Goal: Transaction & Acquisition: Purchase product/service

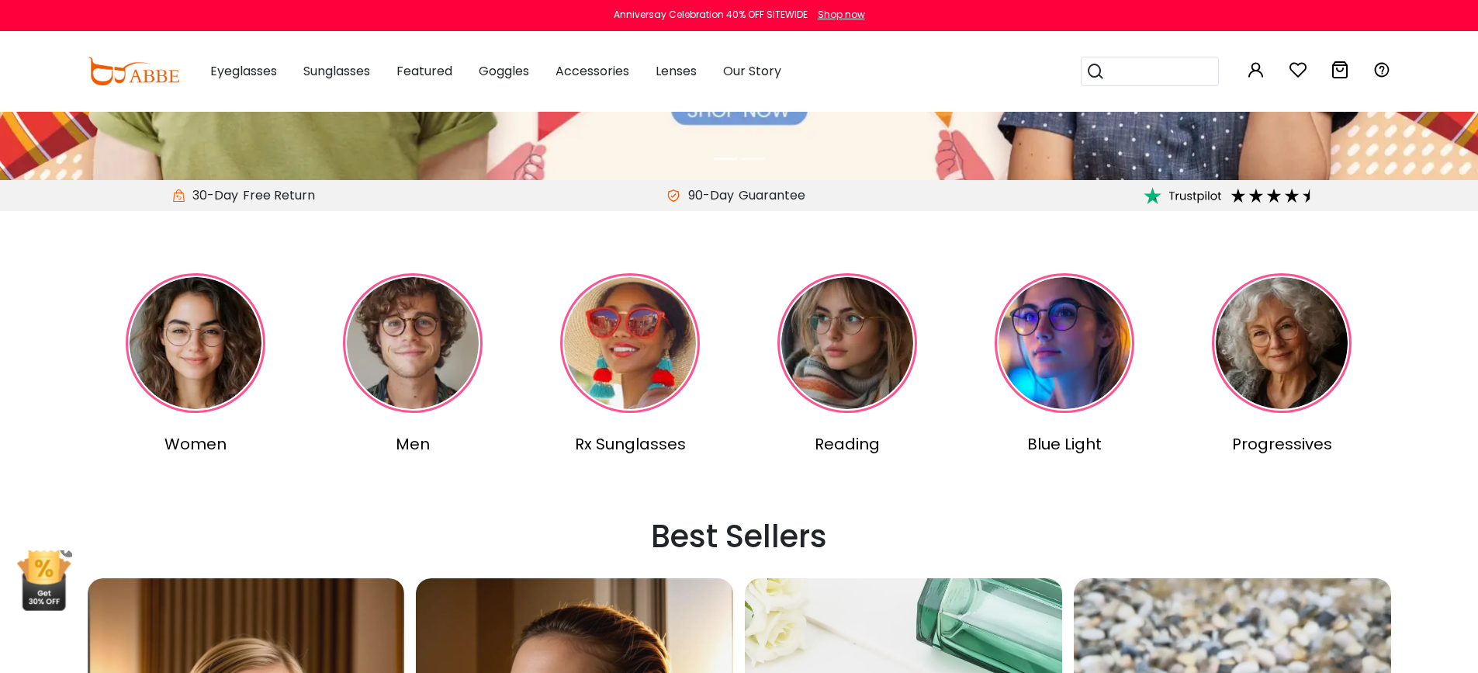
scroll to position [657, 0]
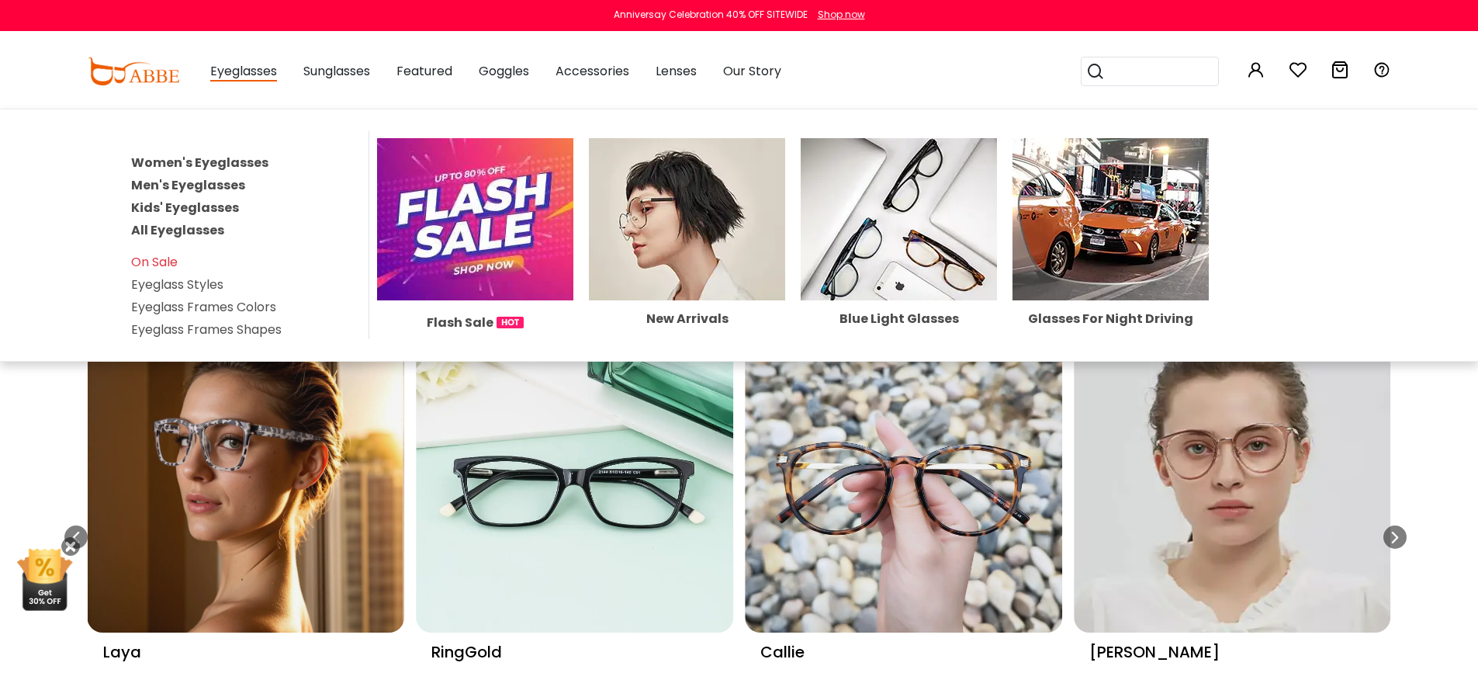
click at [237, 164] on link "Women's Eyeglasses" at bounding box center [199, 163] width 137 height 18
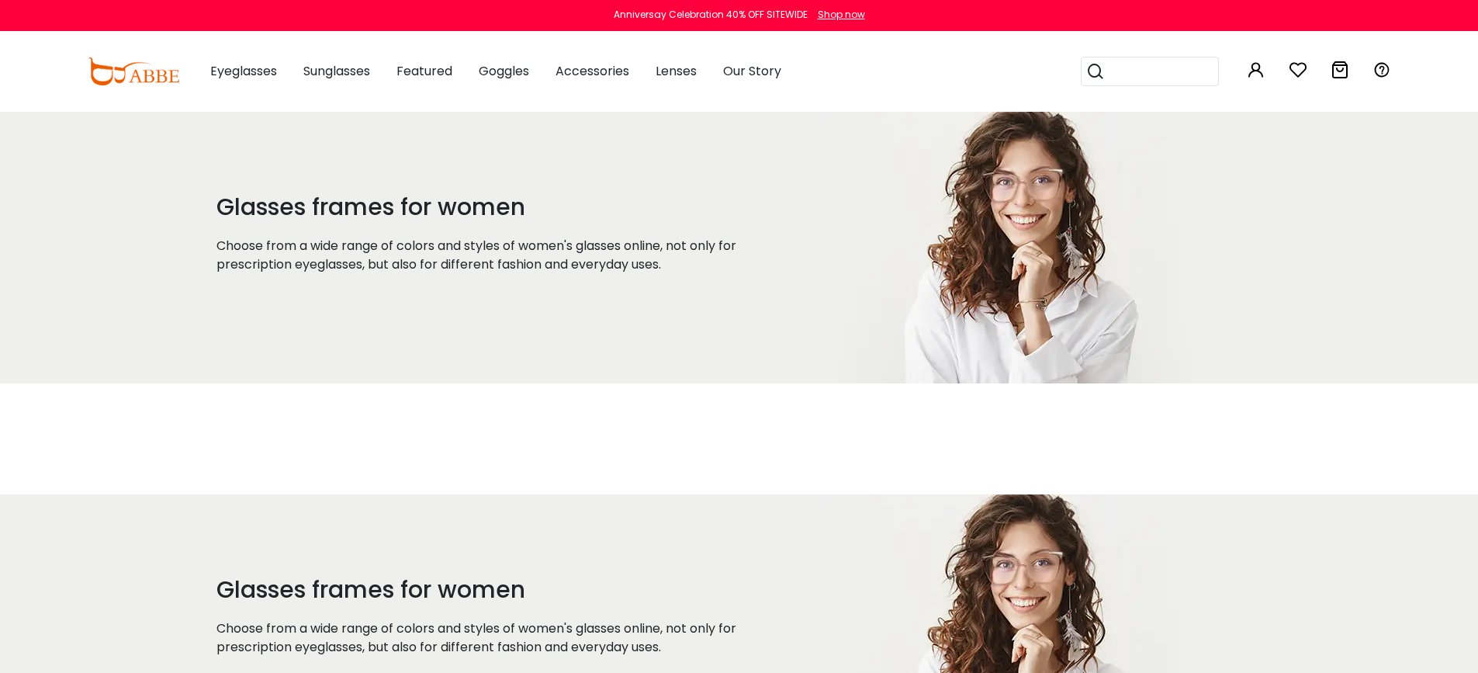
scroll to position [298, 0]
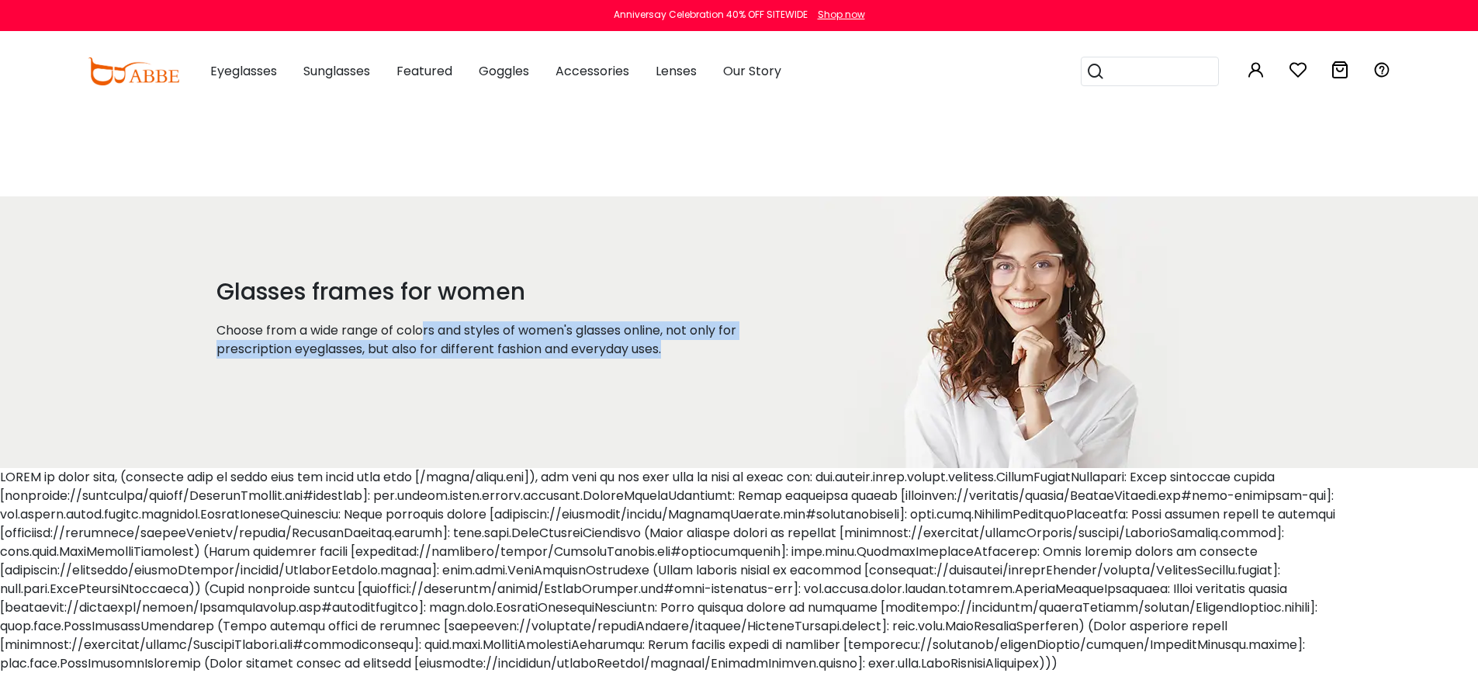
drag, startPoint x: 428, startPoint y: 329, endPoint x: 698, endPoint y: 347, distance: 270.6
click at [698, 347] on p "Choose from a wide range of colors and styles of women's glasses online, not on…" at bounding box center [499, 339] width 565 height 37
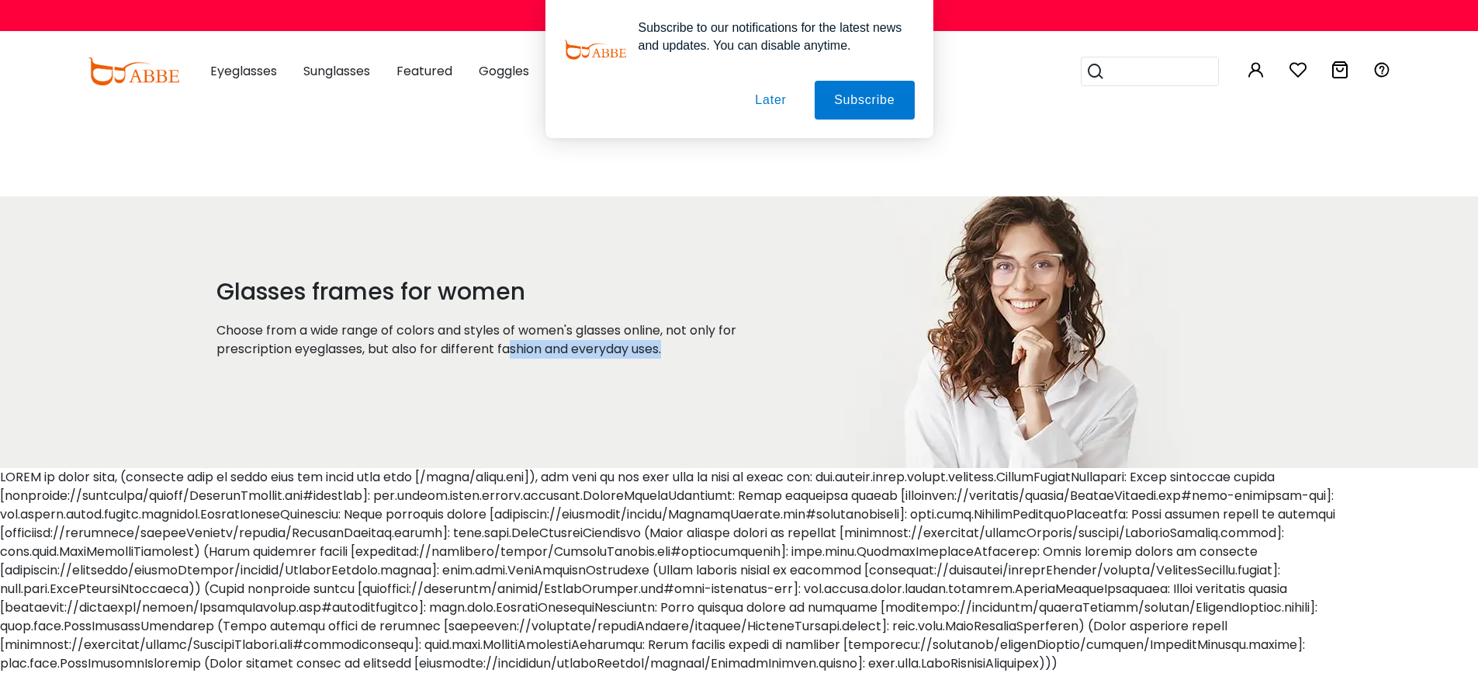
drag, startPoint x: 512, startPoint y: 351, endPoint x: 715, endPoint y: 346, distance: 202.6
click at [715, 346] on p "Choose from a wide range of colors and styles of women's glasses online, not on…" at bounding box center [499, 339] width 565 height 37
click at [767, 102] on button "Later" at bounding box center [771, 100] width 70 height 39
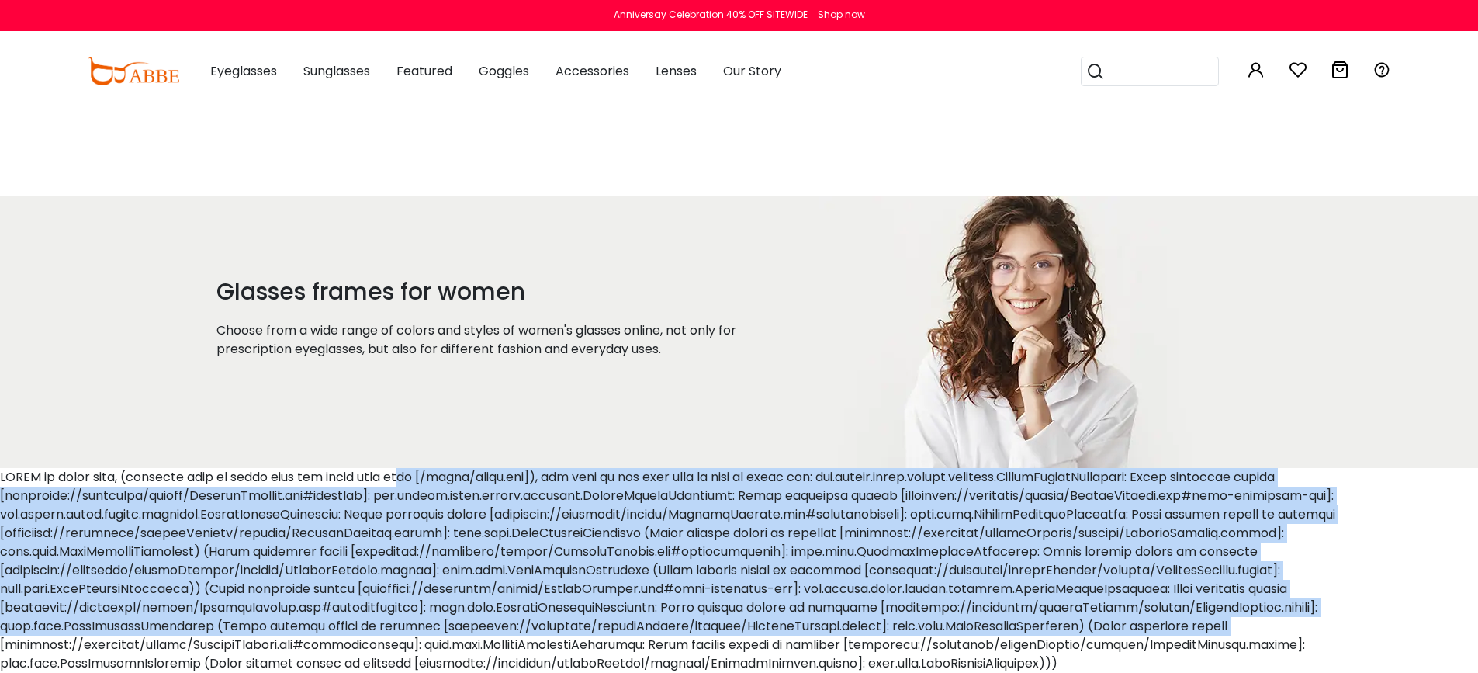
drag, startPoint x: 392, startPoint y: 473, endPoint x: 1356, endPoint y: 619, distance: 975.7
click at [1356, 619] on div at bounding box center [739, 570] width 1478 height 205
drag, startPoint x: 1356, startPoint y: 619, endPoint x: 1342, endPoint y: 609, distance: 17.9
click at [1356, 619] on div at bounding box center [739, 570] width 1478 height 205
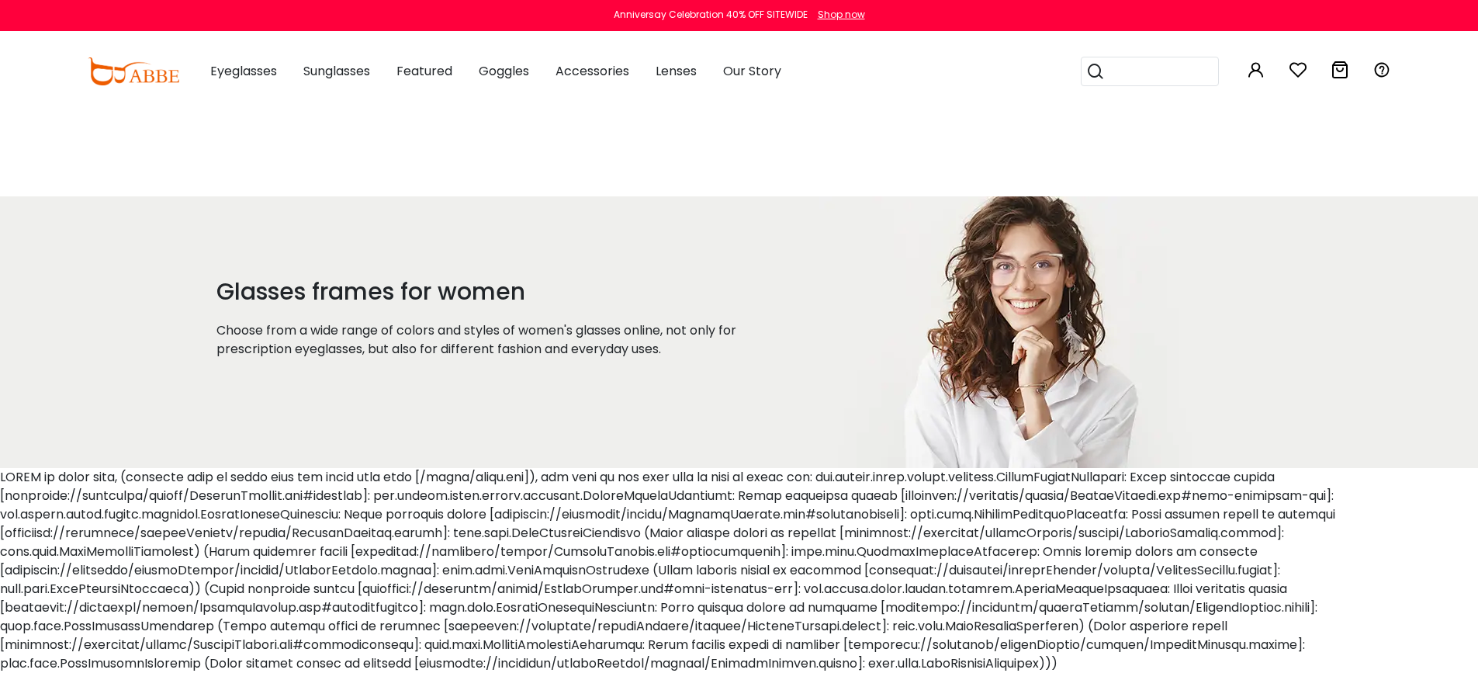
click at [1266, 563] on div at bounding box center [739, 570] width 1478 height 205
